Goal: Task Accomplishment & Management: Use online tool/utility

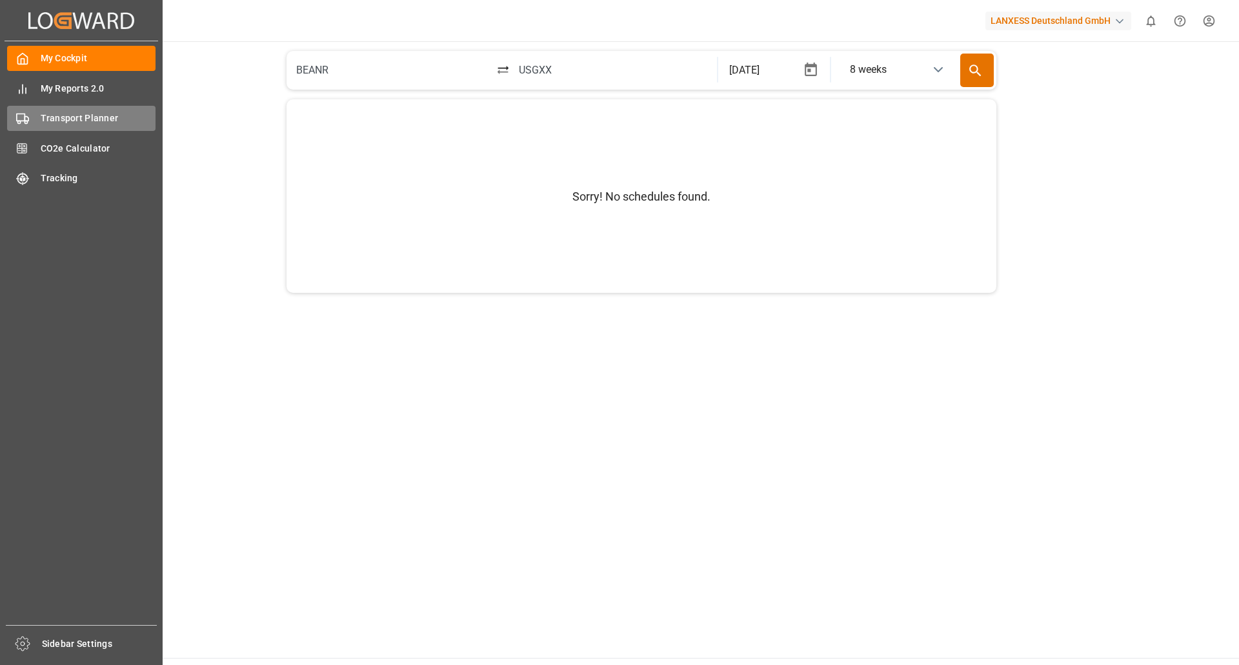
click at [59, 117] on span "Transport Planner" at bounding box center [99, 119] width 116 height 14
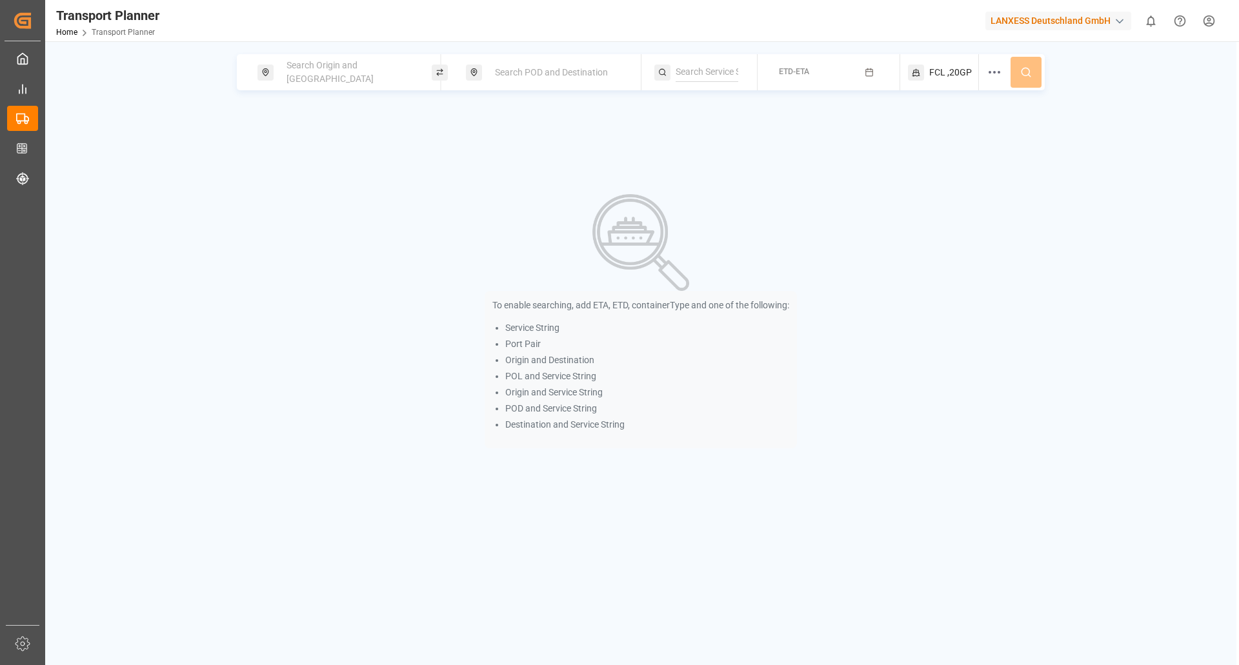
click at [401, 58] on div "Search Origin and [GEOGRAPHIC_DATA]" at bounding box center [344, 72] width 174 height 36
click at [393, 82] on div "Search Origin and [GEOGRAPHIC_DATA]" at bounding box center [348, 72] width 139 height 37
click at [333, 166] on input at bounding box center [337, 175] width 130 height 19
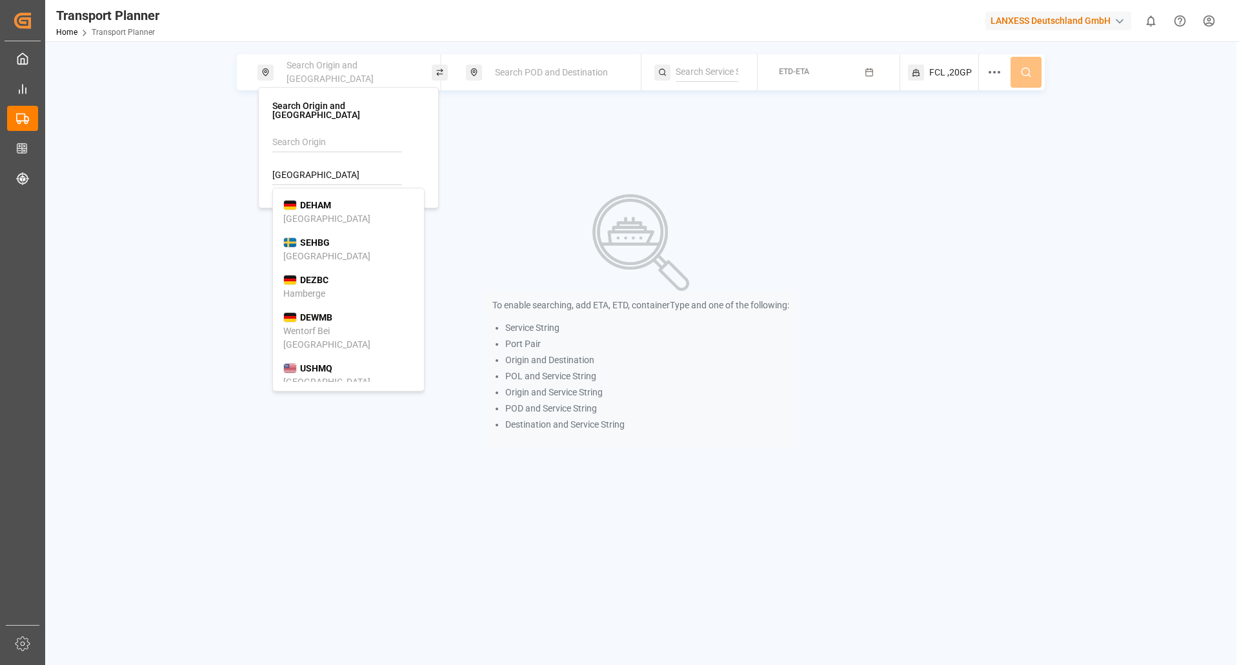
click at [320, 212] on div "[GEOGRAPHIC_DATA]" at bounding box center [326, 219] width 87 height 14
type input "DEHAM"
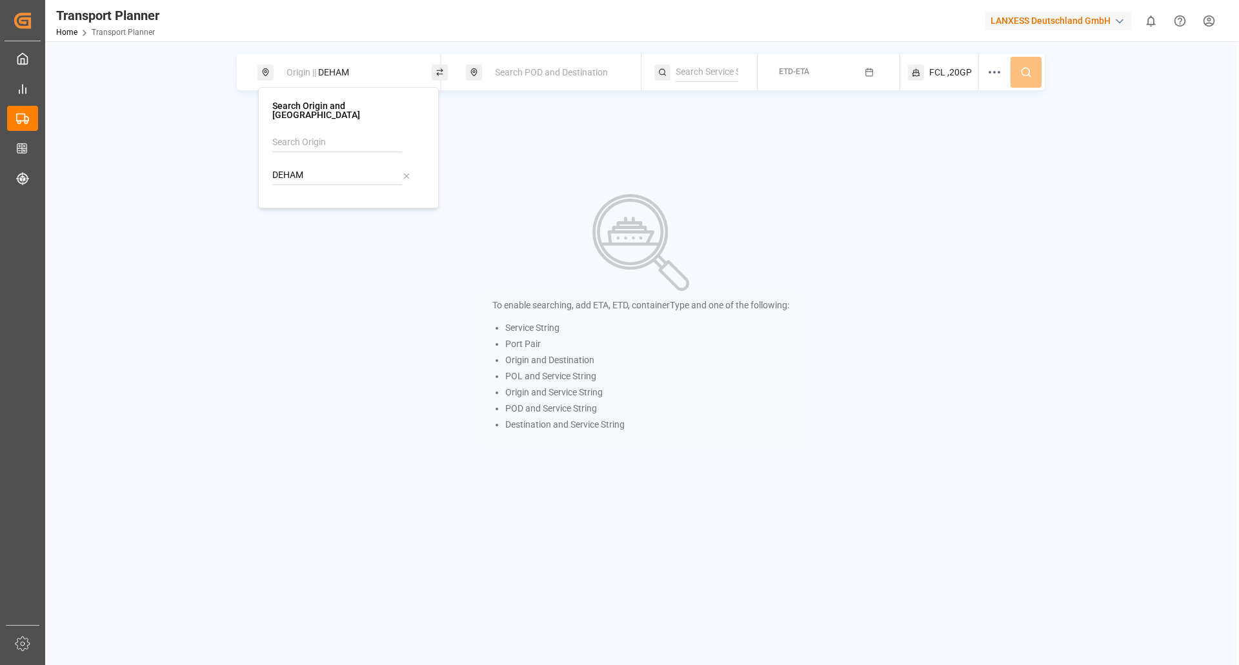
click at [526, 79] on div "Search POD and Destination" at bounding box center [556, 73] width 139 height 24
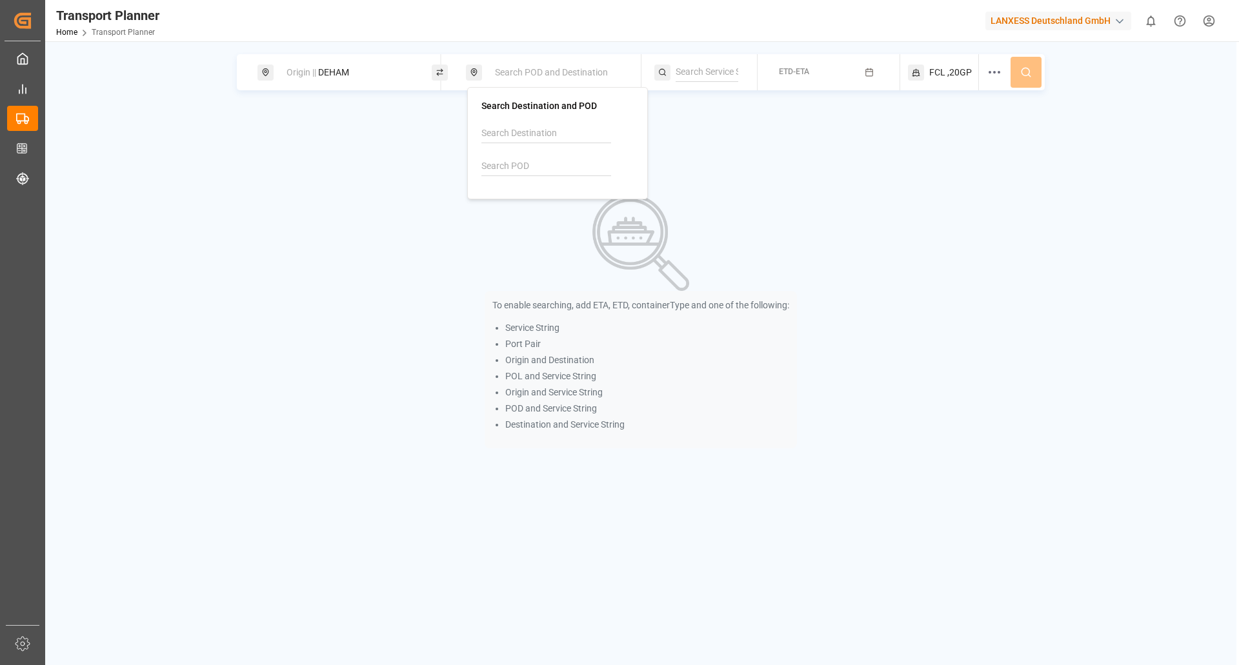
click at [523, 161] on input at bounding box center [546, 166] width 130 height 19
click at [524, 214] on div "[PERSON_NAME] ([PERSON_NAME])" at bounding box center [557, 216] width 130 height 27
type input "INNSA"
click at [840, 74] on button "ETD-ETA" at bounding box center [828, 72] width 126 height 25
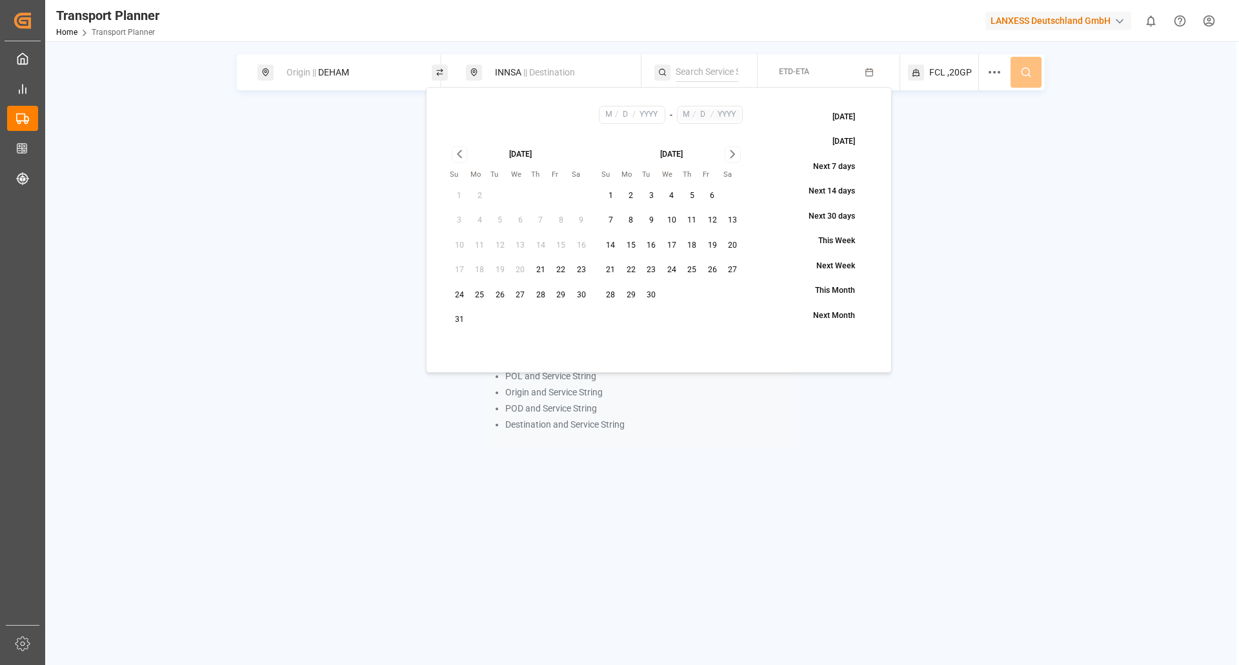
click at [461, 318] on button "31" at bounding box center [459, 320] width 21 height 21
type input "8"
type input "31"
type input "2025"
click at [734, 159] on icon "Go to next month" at bounding box center [732, 153] width 15 height 15
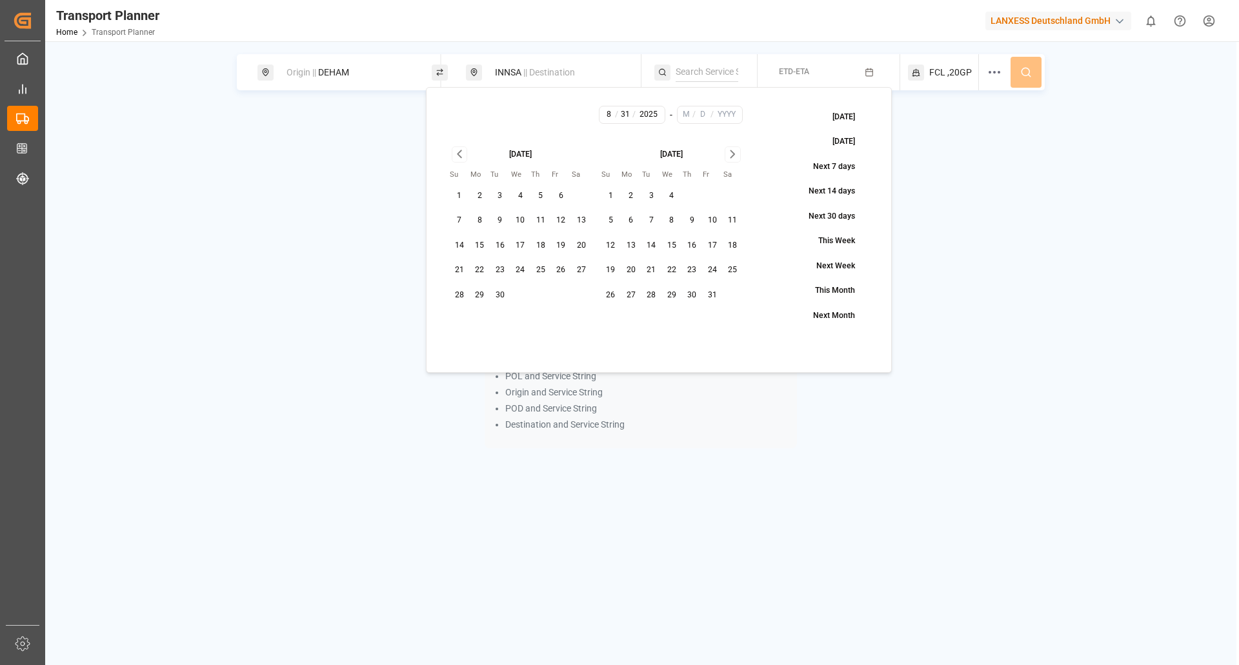
click at [712, 290] on button "31" at bounding box center [712, 295] width 21 height 21
type input "10"
type input "31"
type input "2025"
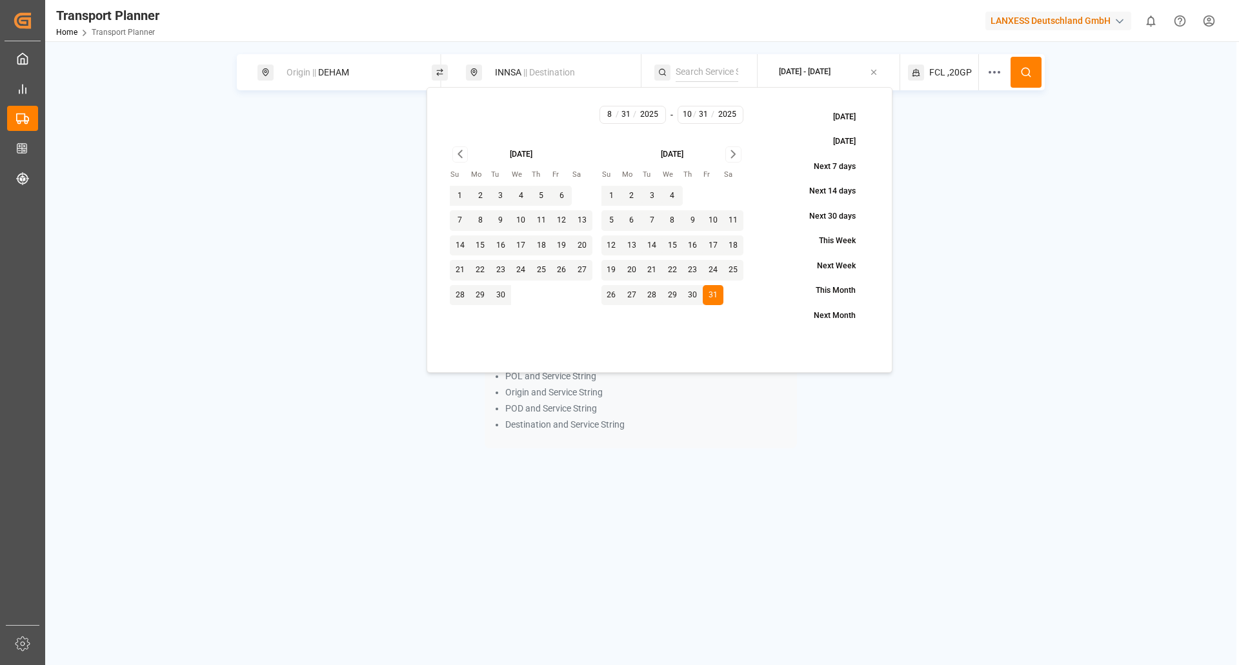
click at [953, 80] on div "FCL ,20GP" at bounding box center [944, 72] width 72 height 36
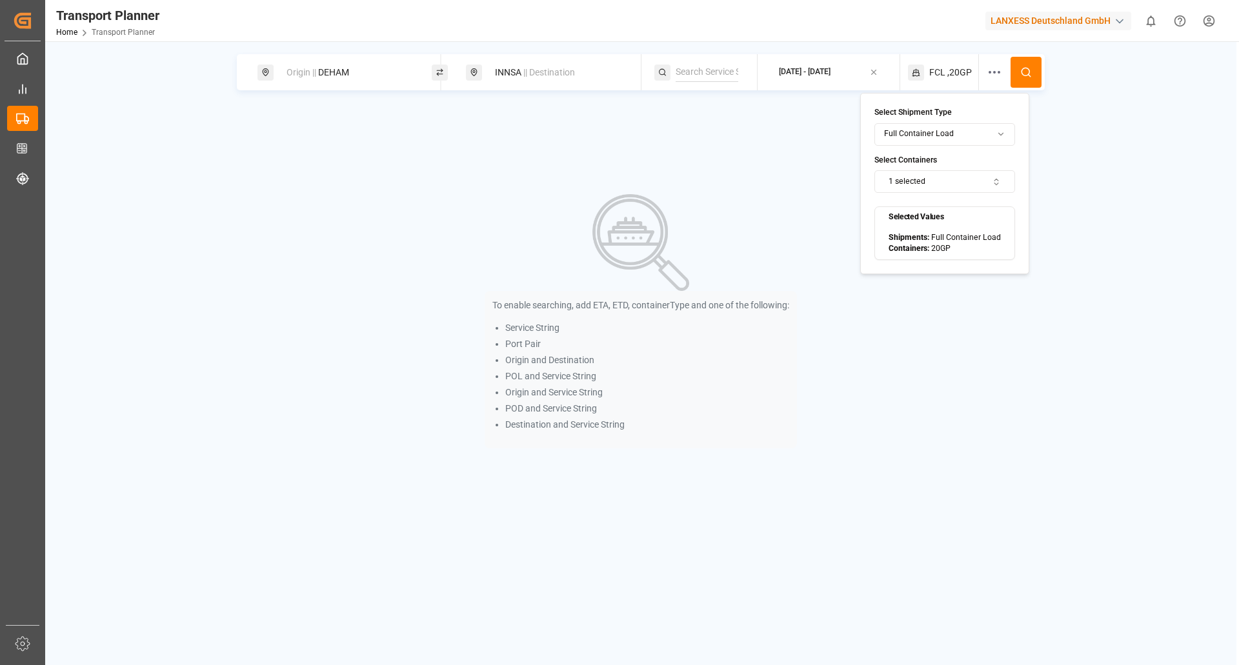
click at [968, 190] on button "1 selected" at bounding box center [944, 181] width 141 height 23
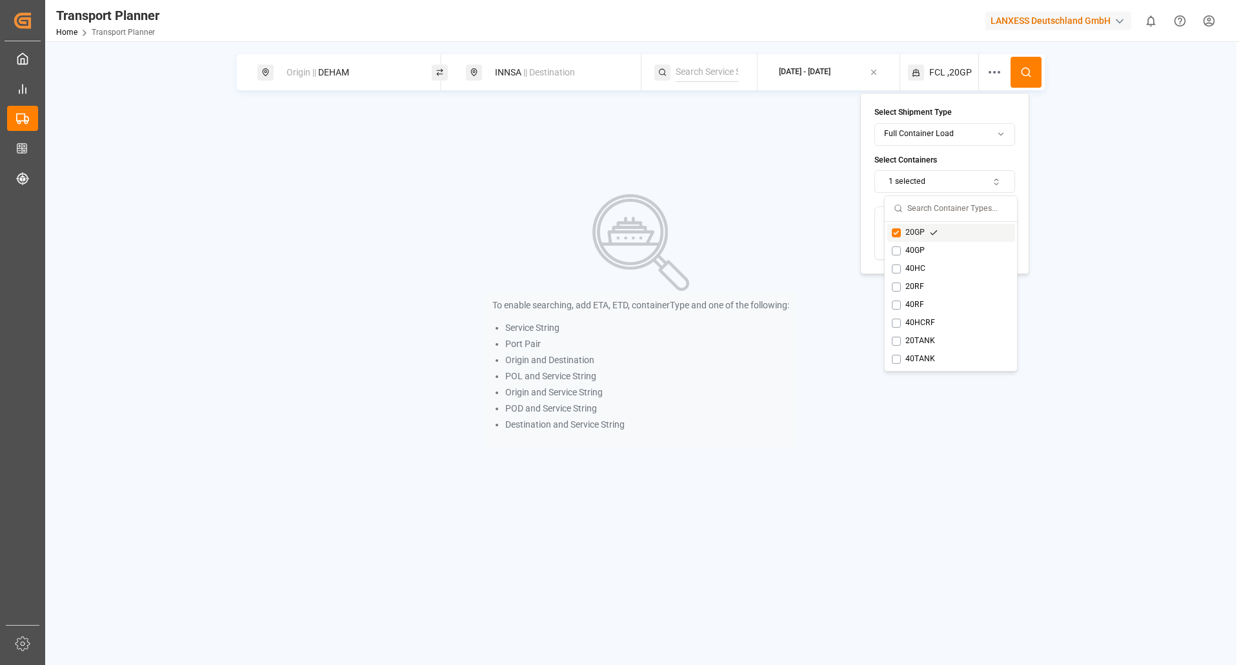
click at [971, 183] on button "1 selected" at bounding box center [944, 181] width 141 height 23
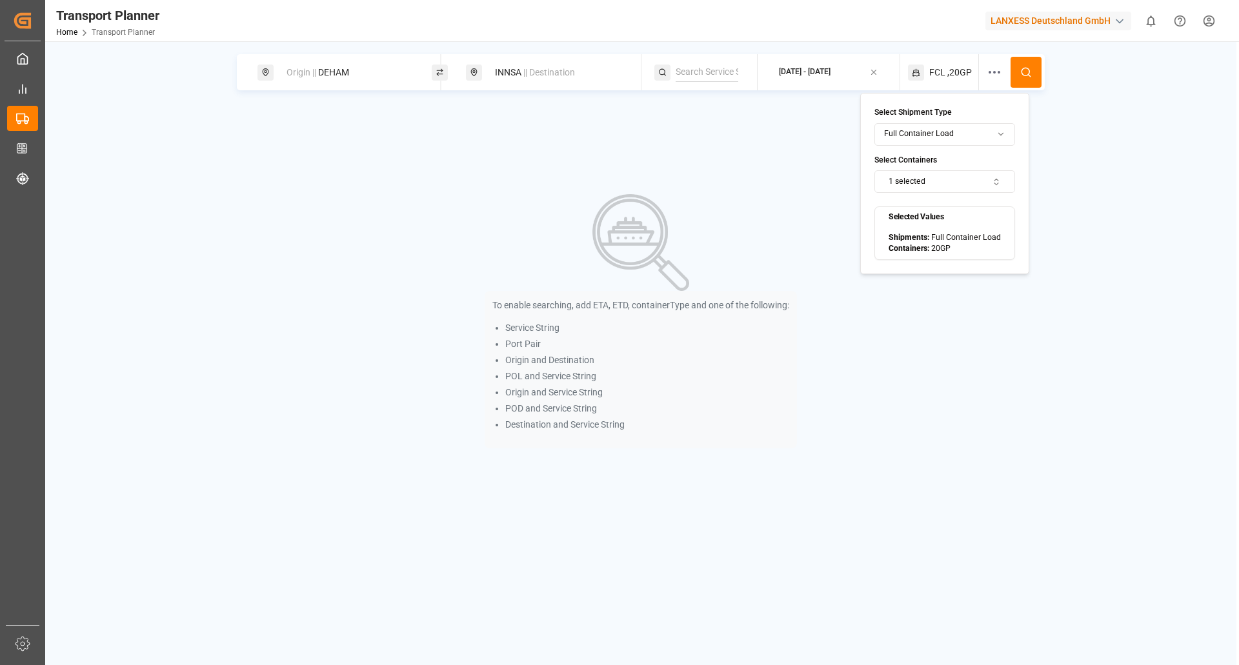
click at [978, 126] on html "Created by potrace 1.15, written by [PERSON_NAME] [DATE]-[DATE] Created by potr…" at bounding box center [619, 332] width 1239 height 665
click at [980, 134] on html "Created by potrace 1.15, written by [PERSON_NAME] [DATE]-[DATE] Created by potr…" at bounding box center [619, 332] width 1239 height 665
click at [991, 75] on icon at bounding box center [994, 72] width 15 height 15
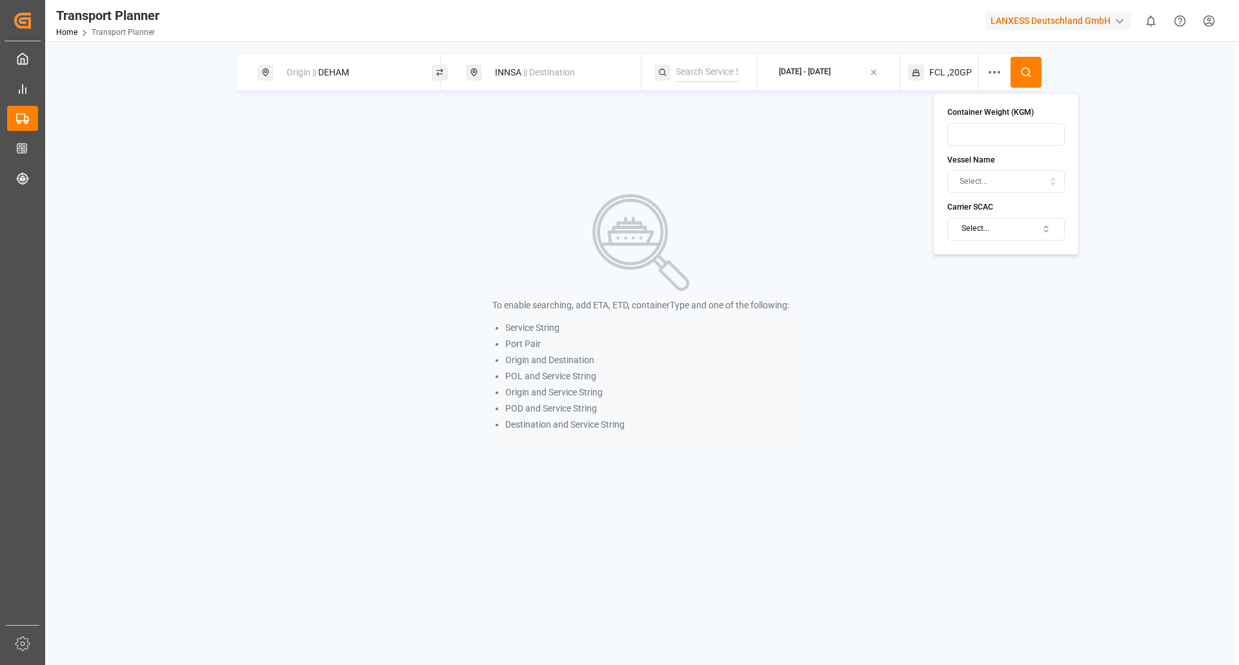
click at [1000, 225] on button "Select..." at bounding box center [1005, 229] width 117 height 23
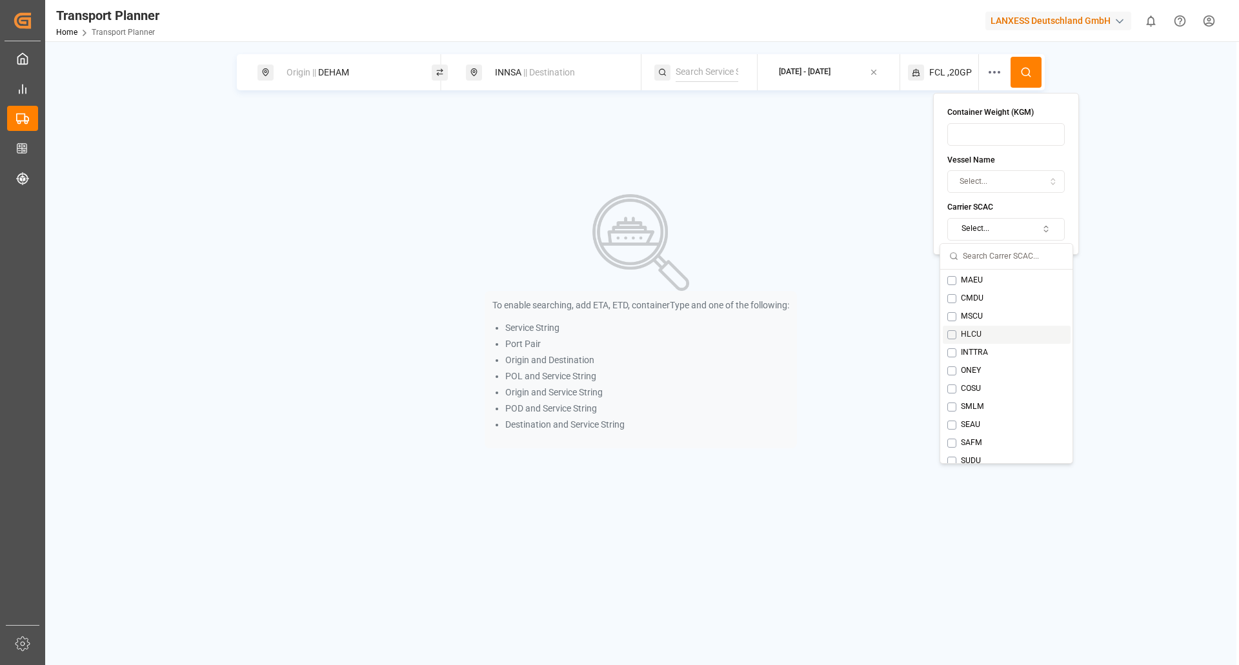
click at [951, 336] on button "Suggestions" at bounding box center [951, 334] width 9 height 9
click at [1023, 80] on button at bounding box center [1026, 72] width 31 height 31
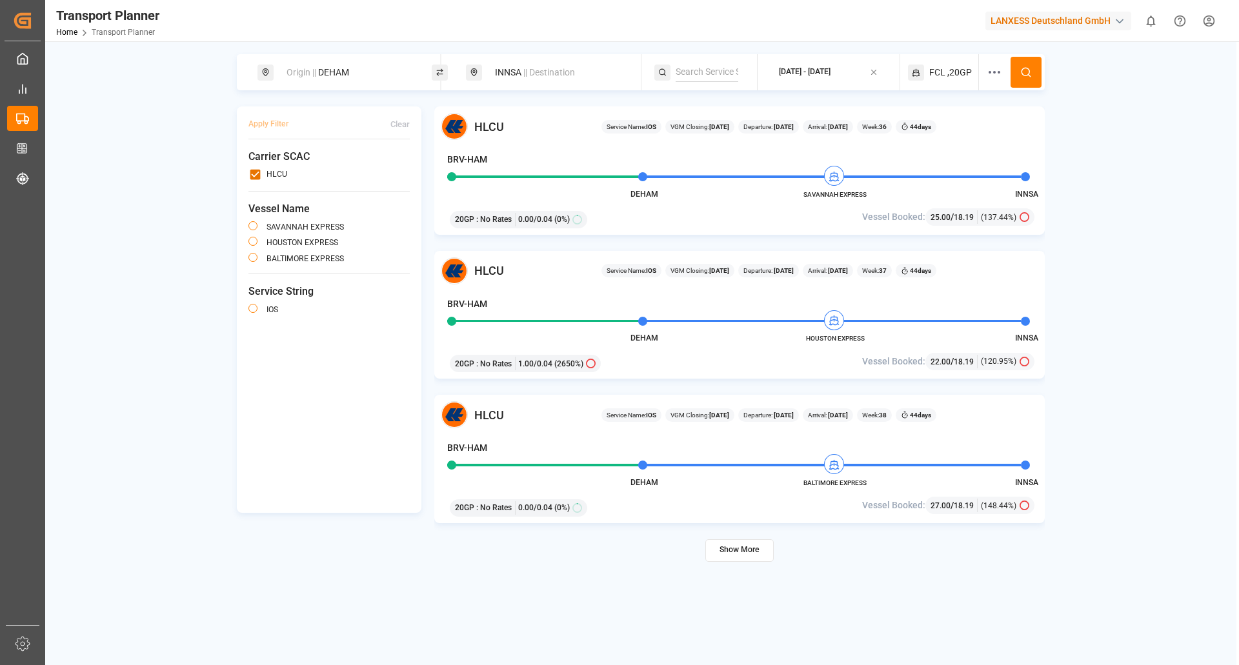
click at [662, 245] on div "HLCU Service Name: IOS VGM Closing: [DATE] Departure: [DATE] Arrival: [DATE] We…" at bounding box center [739, 372] width 610 height 532
click at [1091, 317] on div "Origin || [GEOGRAPHIC_DATA] || Destination [DATE] - [DATE] FCL ,20GP Apply Filt…" at bounding box center [640, 346] width 1191 height 585
click at [740, 554] on button "Show More" at bounding box center [739, 550] width 68 height 23
click at [829, 81] on button "[DATE] - [DATE]" at bounding box center [828, 72] width 126 height 25
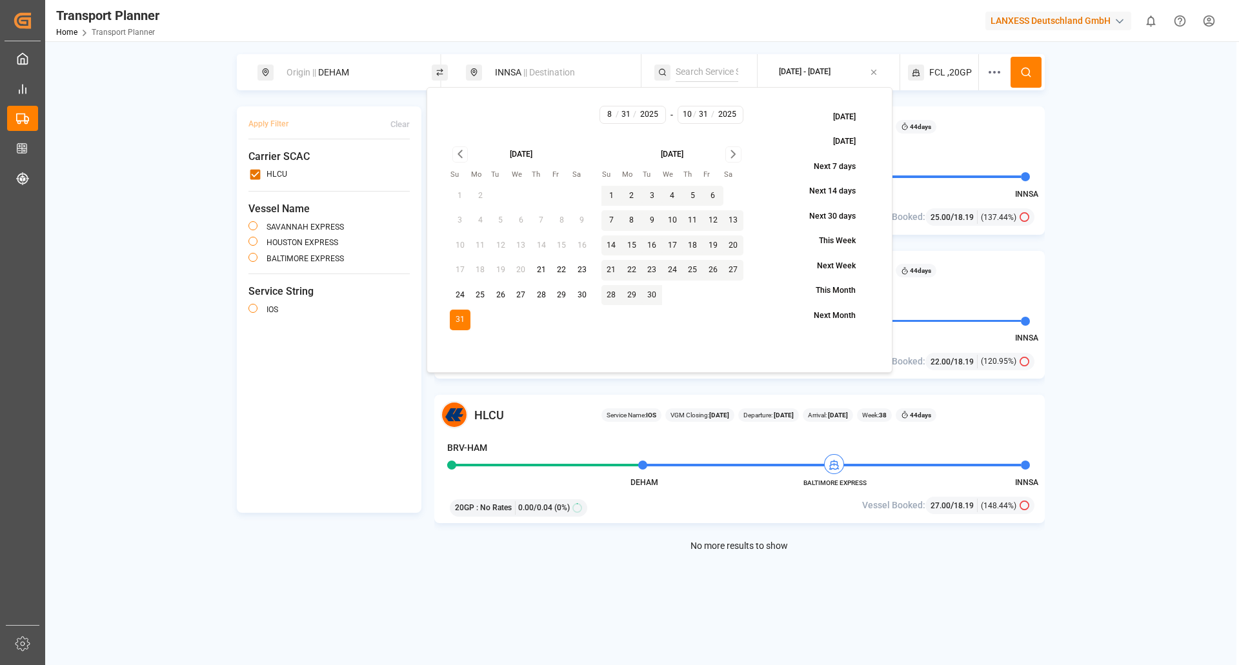
click at [732, 146] on icon "Go to next month" at bounding box center [733, 153] width 15 height 15
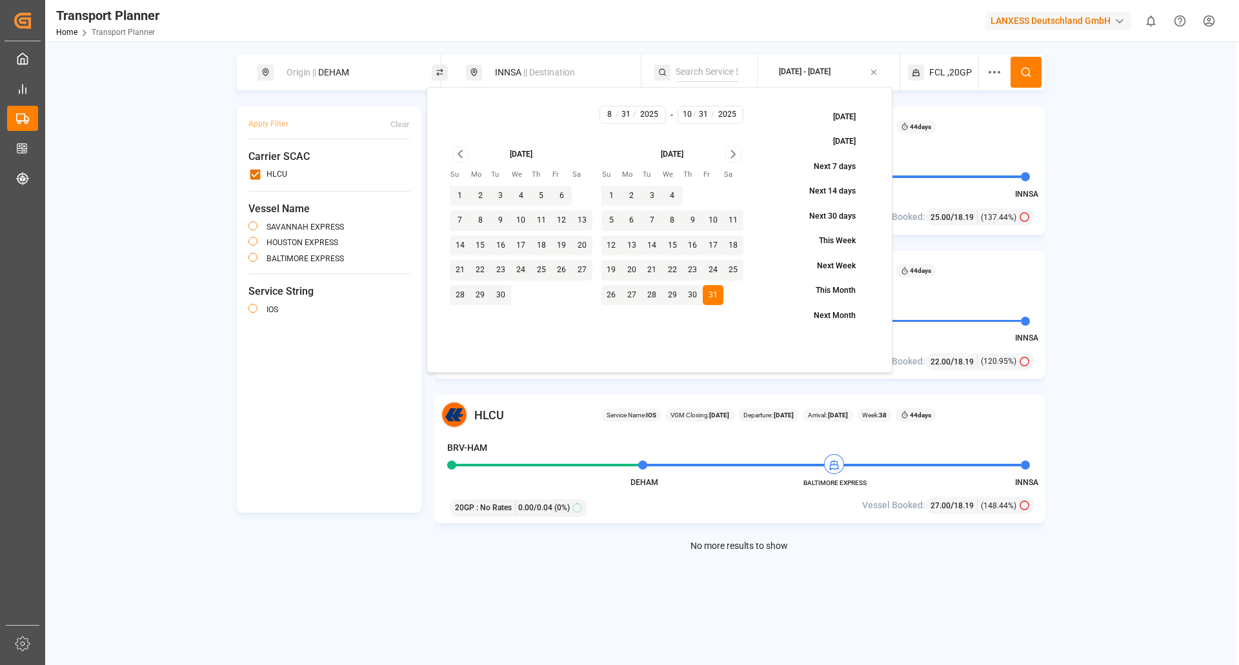
click at [727, 156] on icon "Go to next month" at bounding box center [733, 153] width 15 height 15
click at [618, 321] on button "30" at bounding box center [611, 320] width 21 height 21
type input "11"
type input "30"
click at [1144, 178] on div "Origin || [GEOGRAPHIC_DATA] || Destination [DATE] - [DATE] FCL ,20GP Apply Filt…" at bounding box center [640, 346] width 1191 height 585
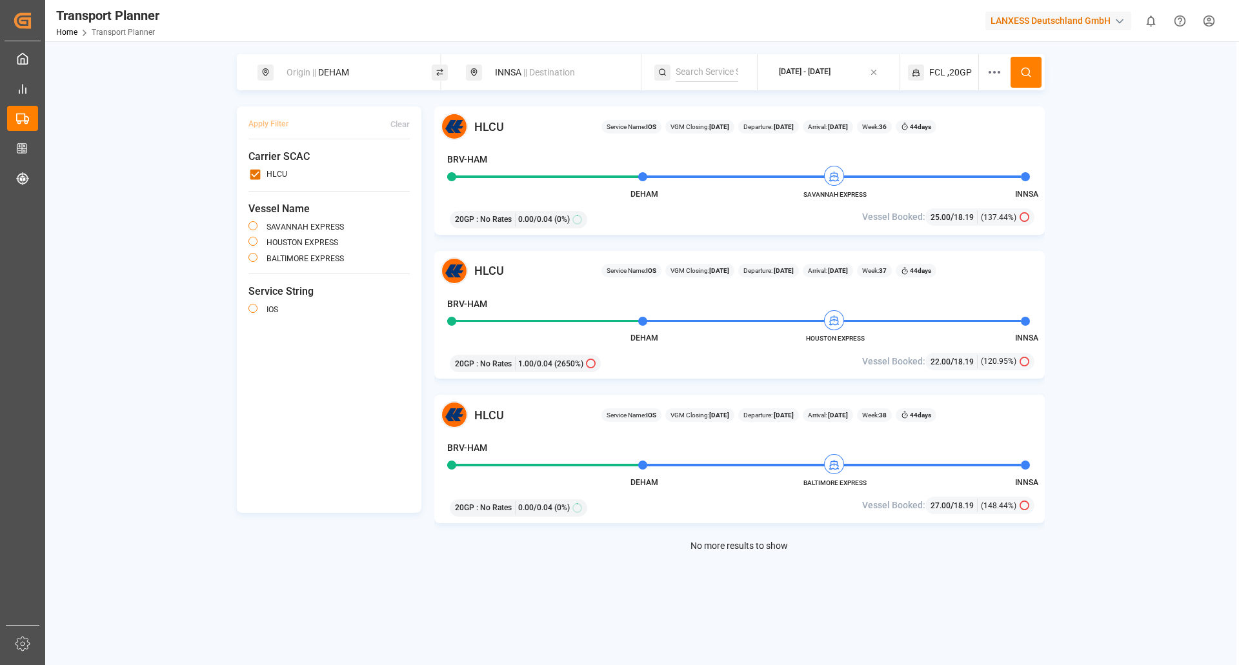
click at [1034, 70] on button at bounding box center [1026, 72] width 31 height 31
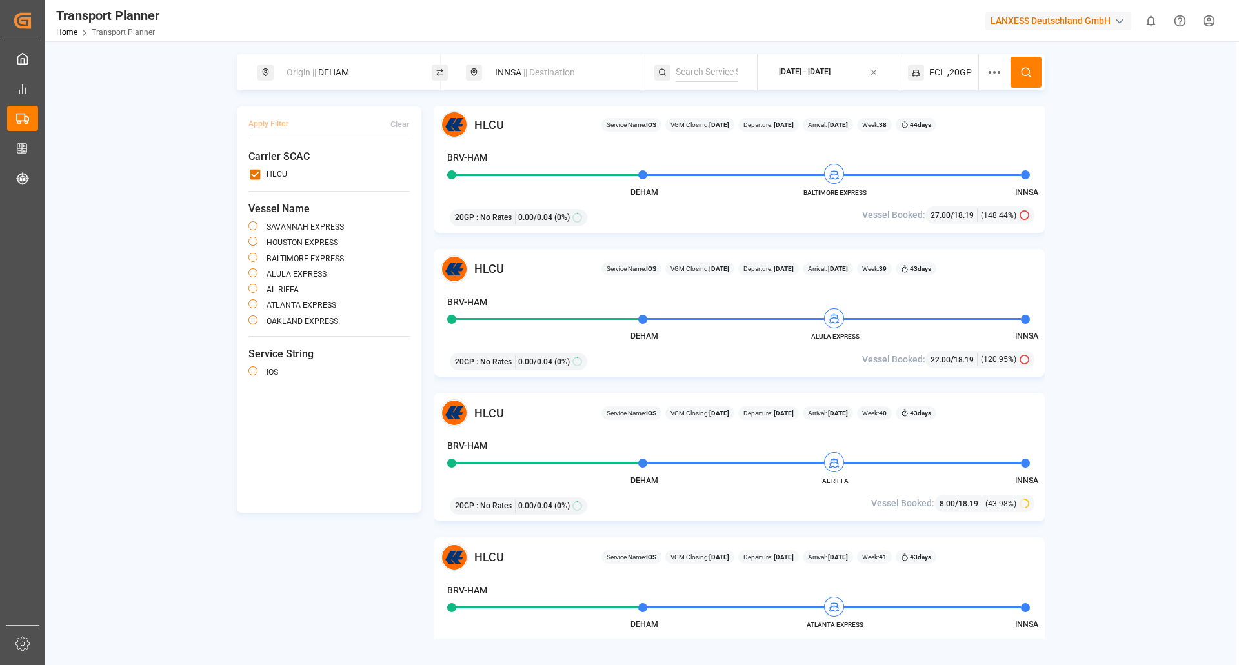
scroll to position [387, 0]
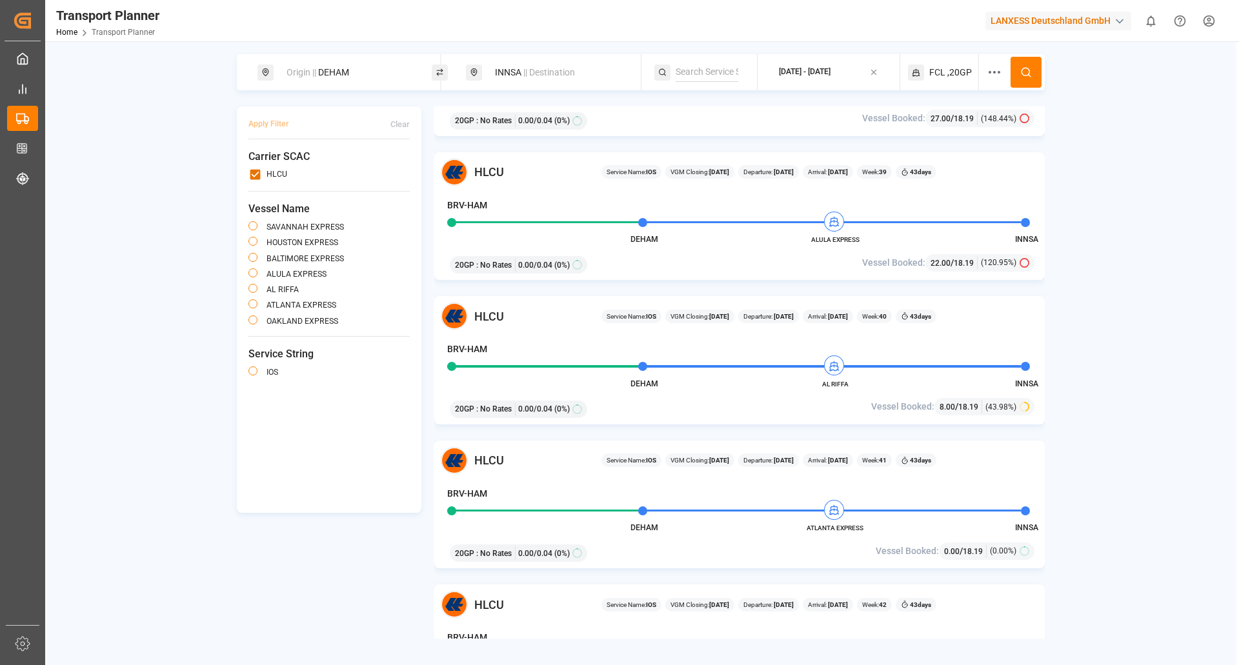
click at [1172, 353] on div "Origin || [GEOGRAPHIC_DATA] || Destination [DATE] - [DATE] FCL ,20GP Apply Filt…" at bounding box center [640, 346] width 1191 height 585
